Goal: Information Seeking & Learning: Learn about a topic

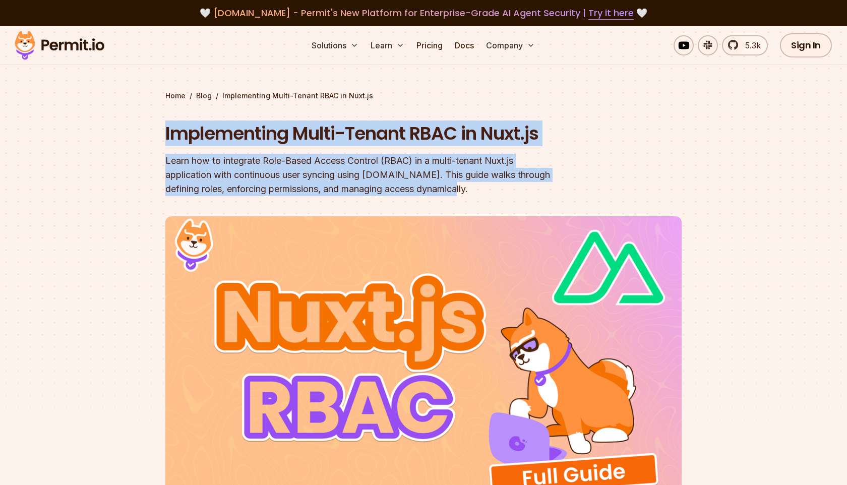
drag, startPoint x: 501, startPoint y: 195, endPoint x: 136, endPoint y: 111, distance: 374.1
click at [136, 111] on section "Home / Blog / Implementing Multi-Tenant RBAC in Nuxt.js Implementing Multi-Tena…" at bounding box center [423, 305] width 847 height 559
drag, startPoint x: 147, startPoint y: 79, endPoint x: 501, endPoint y: 195, distance: 372.4
click at [501, 195] on section "Home / Blog / Implementing Multi-Tenant RBAC in Nuxt.js Implementing Multi-Tena…" at bounding box center [423, 305] width 847 height 559
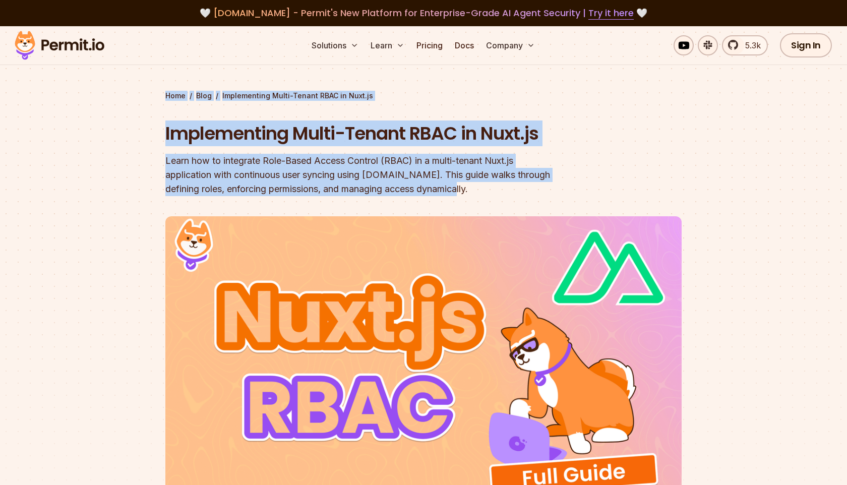
click at [501, 194] on div "Learn how to integrate Role-Based Access Control (RBAC) in a multi-tenant Nuxt.…" at bounding box center [358, 175] width 387 height 42
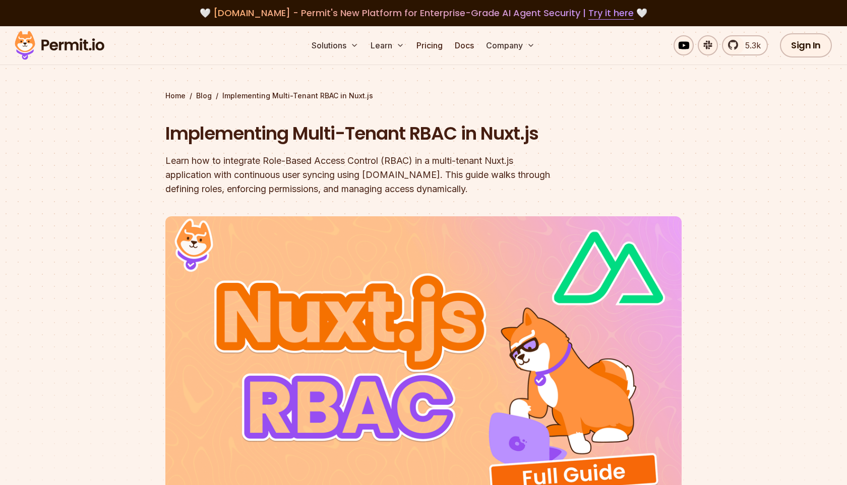
click at [501, 194] on div "Learn how to integrate Role-Based Access Control (RBAC) in a multi-tenant Nuxt.…" at bounding box center [358, 175] width 387 height 42
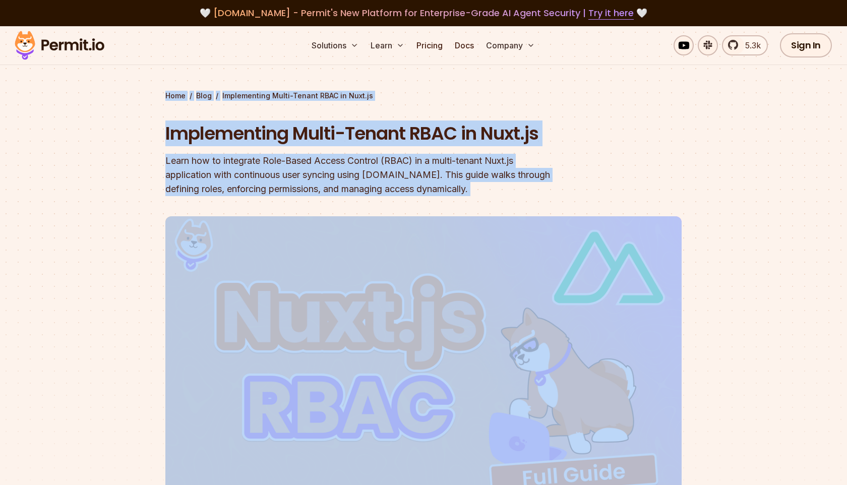
drag, startPoint x: 501, startPoint y: 194, endPoint x: 112, endPoint y: 76, distance: 405.9
click at [112, 76] on section "Home / Blog / Implementing Multi-Tenant RBAC in Nuxt.js Implementing Multi-Tena…" at bounding box center [423, 305] width 847 height 559
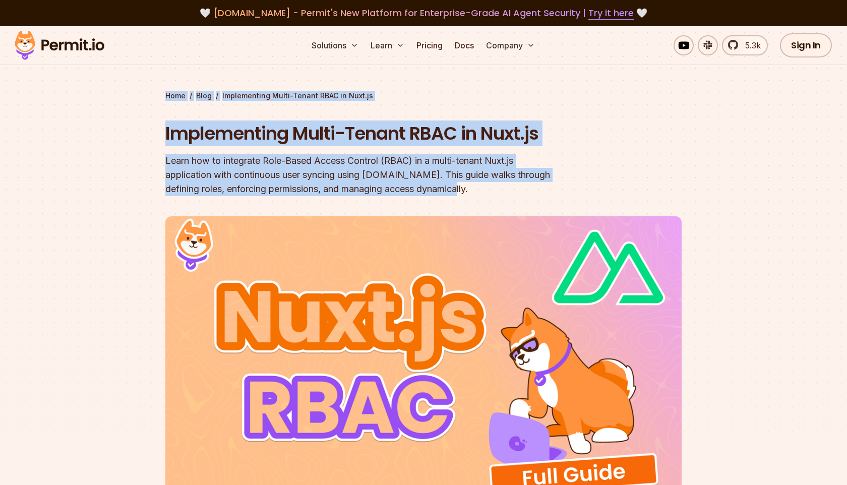
drag, startPoint x: 151, startPoint y: 76, endPoint x: 527, endPoint y: 186, distance: 391.6
click at [527, 186] on section "Home / Blog / Implementing Multi-Tenant RBAC in Nuxt.js Implementing Multi-Tena…" at bounding box center [423, 305] width 847 height 559
click at [515, 203] on header "Implementing Multi-Tenant RBAC in Nuxt.js Learn how to integrate Role-Based Acc…" at bounding box center [423, 341] width 516 height 440
drag, startPoint x: 495, startPoint y: 197, endPoint x: 133, endPoint y: 88, distance: 378.5
click at [133, 88] on section "Home / Blog / Implementing Multi-Tenant RBAC in Nuxt.js Implementing Multi-Tena…" at bounding box center [423, 305] width 847 height 559
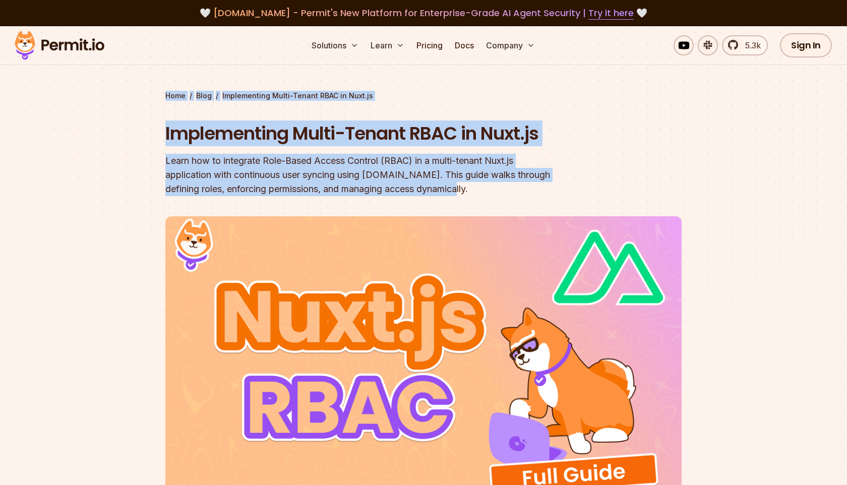
click at [133, 88] on section "Home / Blog / Implementing Multi-Tenant RBAC in Nuxt.js Implementing Multi-Tena…" at bounding box center [423, 305] width 847 height 559
